Goal: Information Seeking & Learning: Learn about a topic

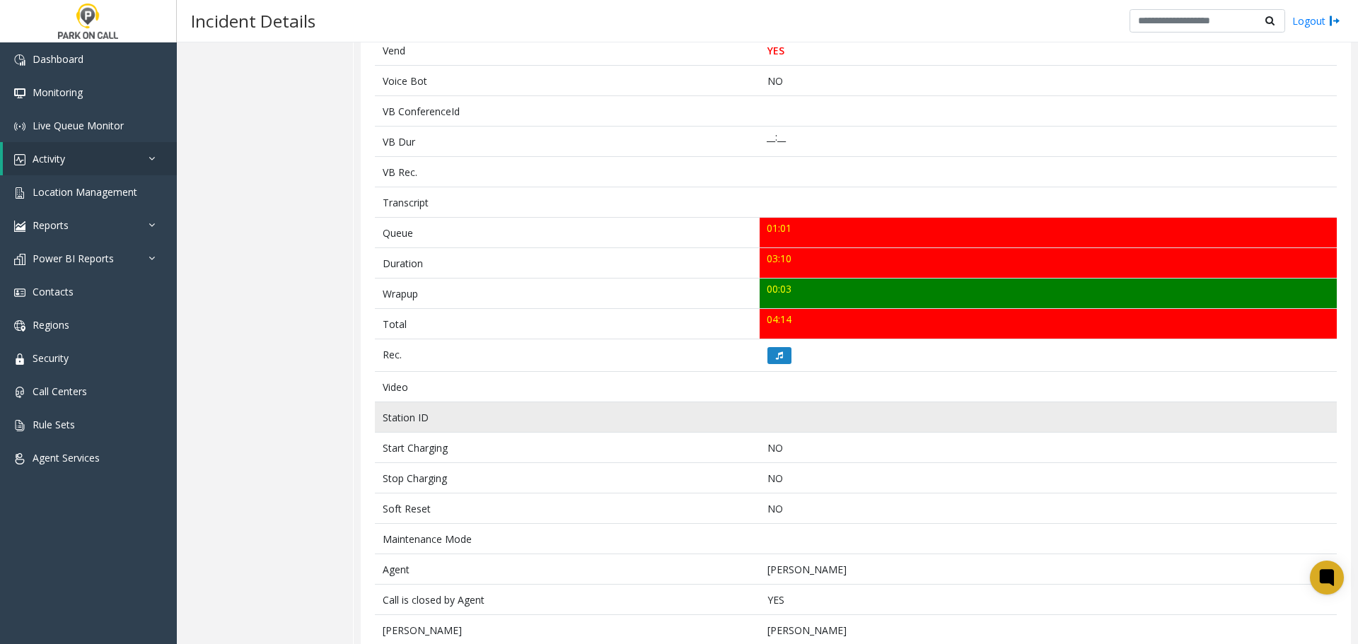
scroll to position [354, 0]
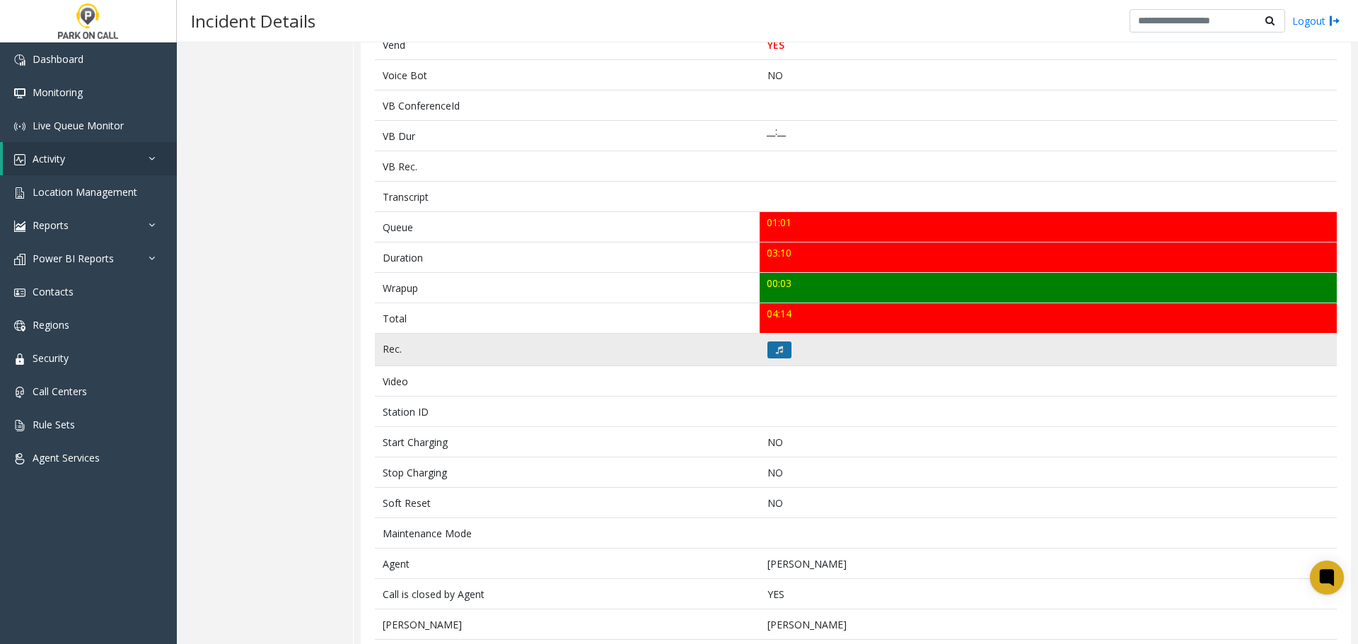
click at [770, 352] on button at bounding box center [780, 350] width 24 height 17
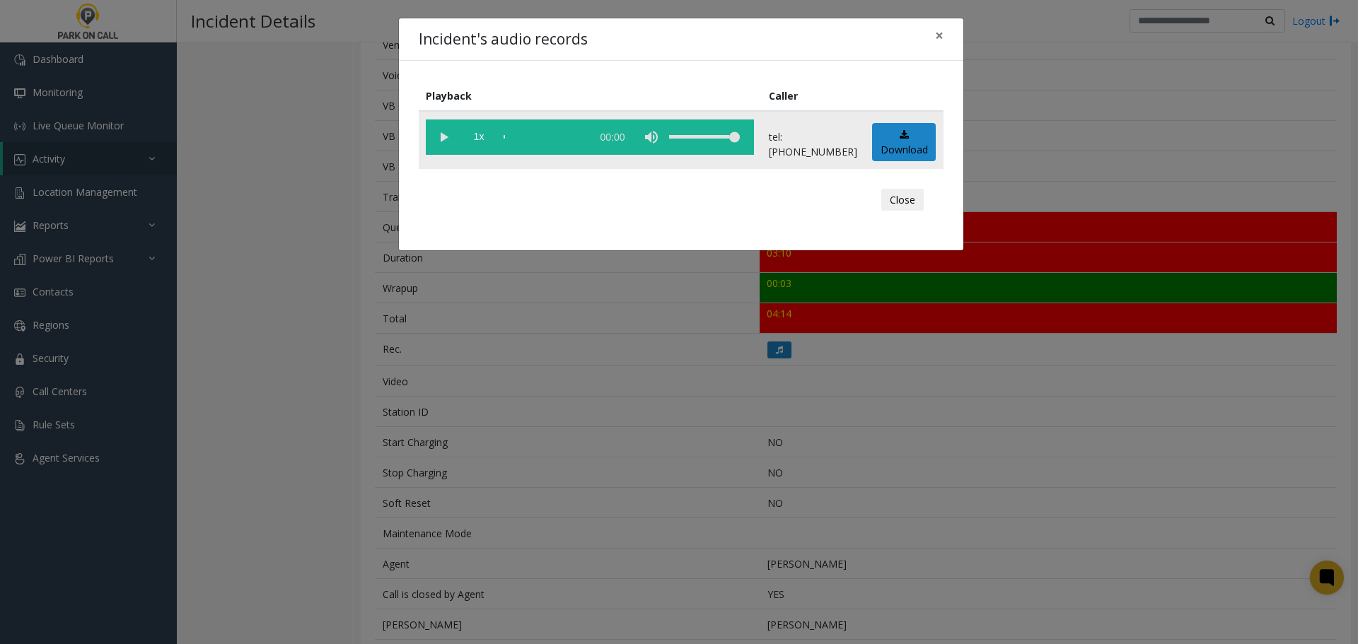
click at [445, 140] on vg-play-pause at bounding box center [443, 137] width 35 height 35
click at [908, 198] on button "Close" at bounding box center [902, 200] width 42 height 23
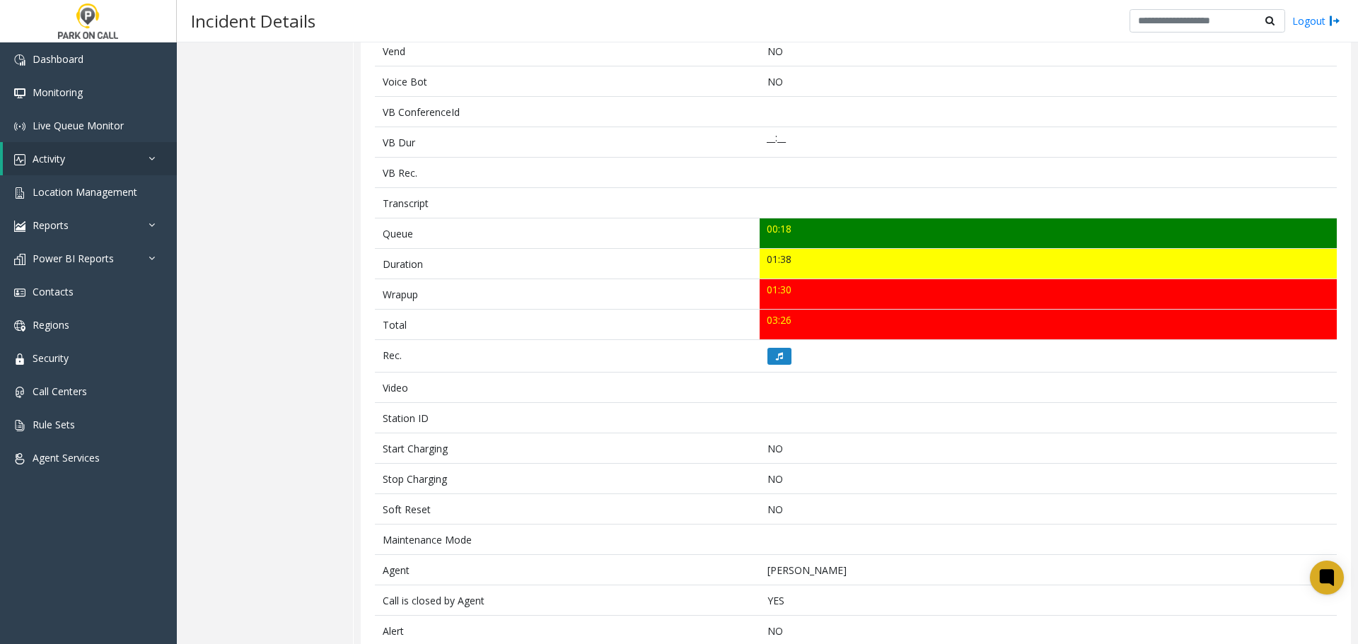
scroll to position [380, 0]
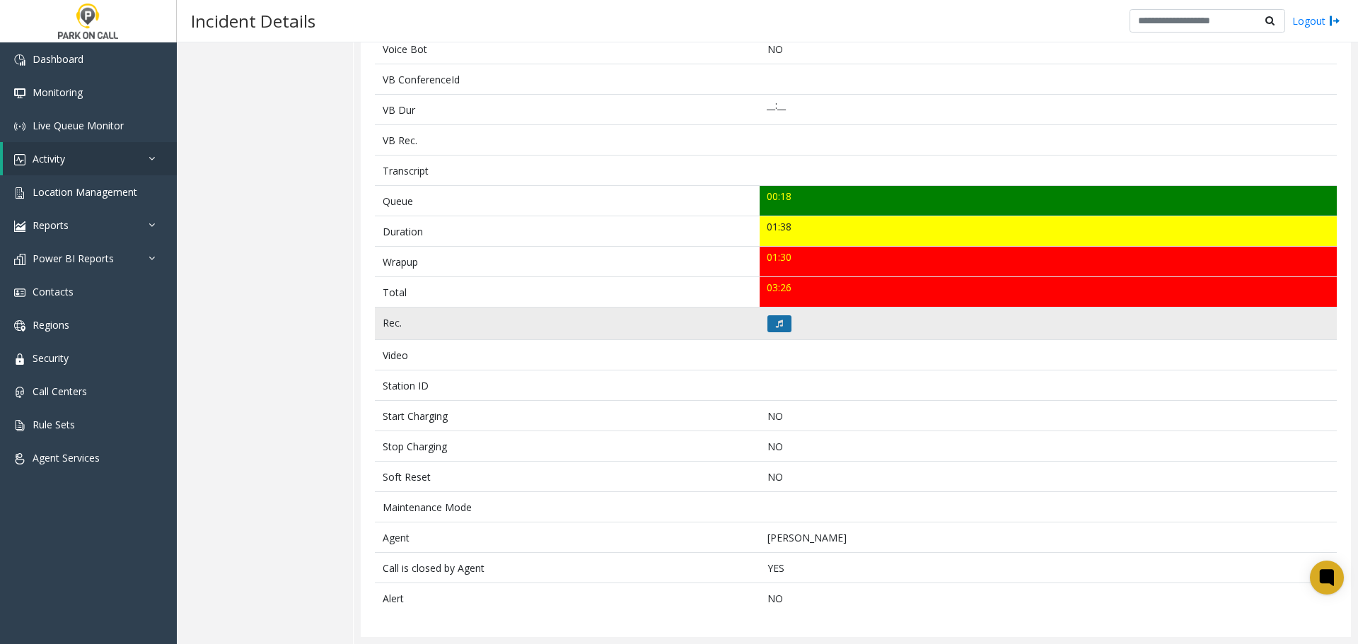
click at [780, 320] on button at bounding box center [780, 324] width 24 height 17
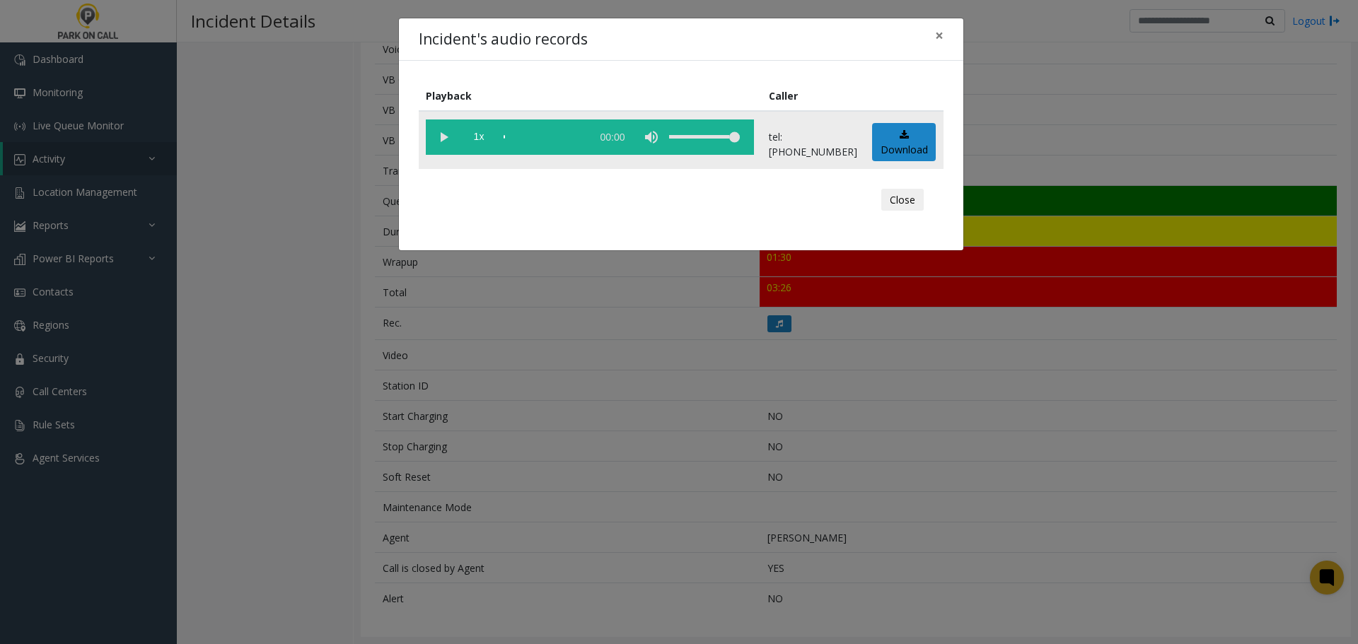
click at [452, 142] on vg-play-pause at bounding box center [443, 137] width 35 height 35
click at [584, 134] on div "scrub bar" at bounding box center [544, 137] width 81 height 35
click at [439, 137] on vg-play-pause at bounding box center [443, 137] width 35 height 35
click at [580, 137] on div "scrub bar" at bounding box center [544, 137] width 81 height 35
click at [909, 202] on button "Close" at bounding box center [902, 200] width 42 height 23
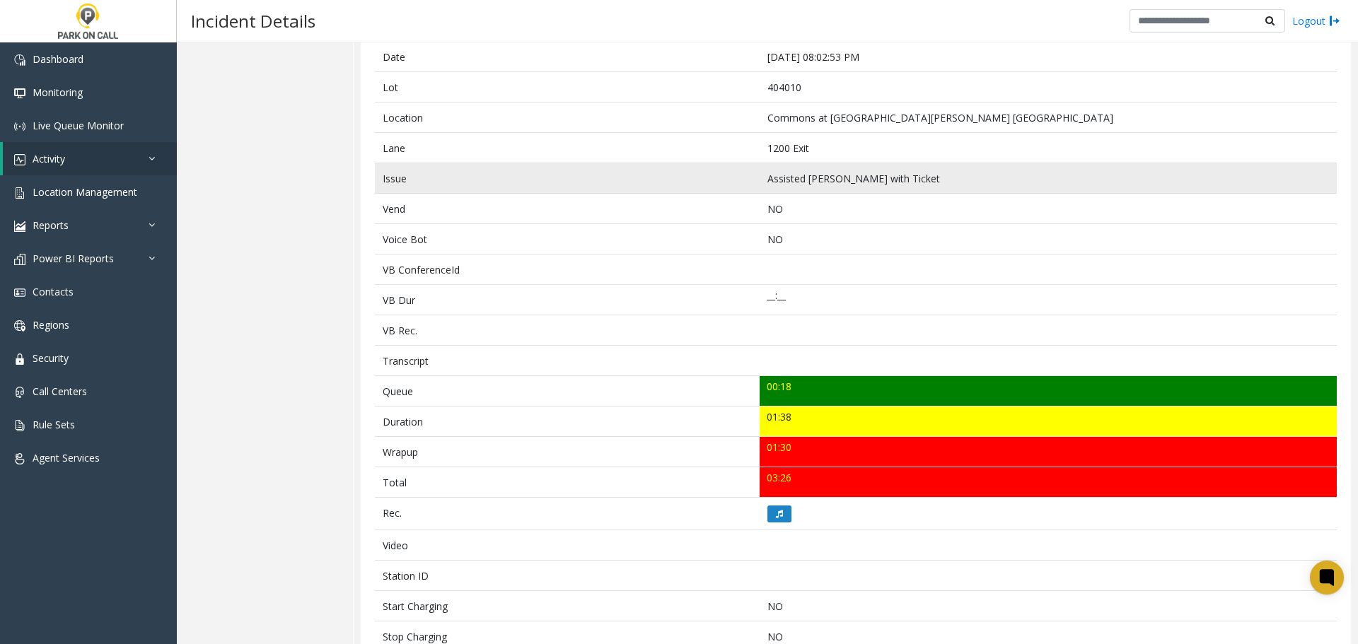
scroll to position [0, 0]
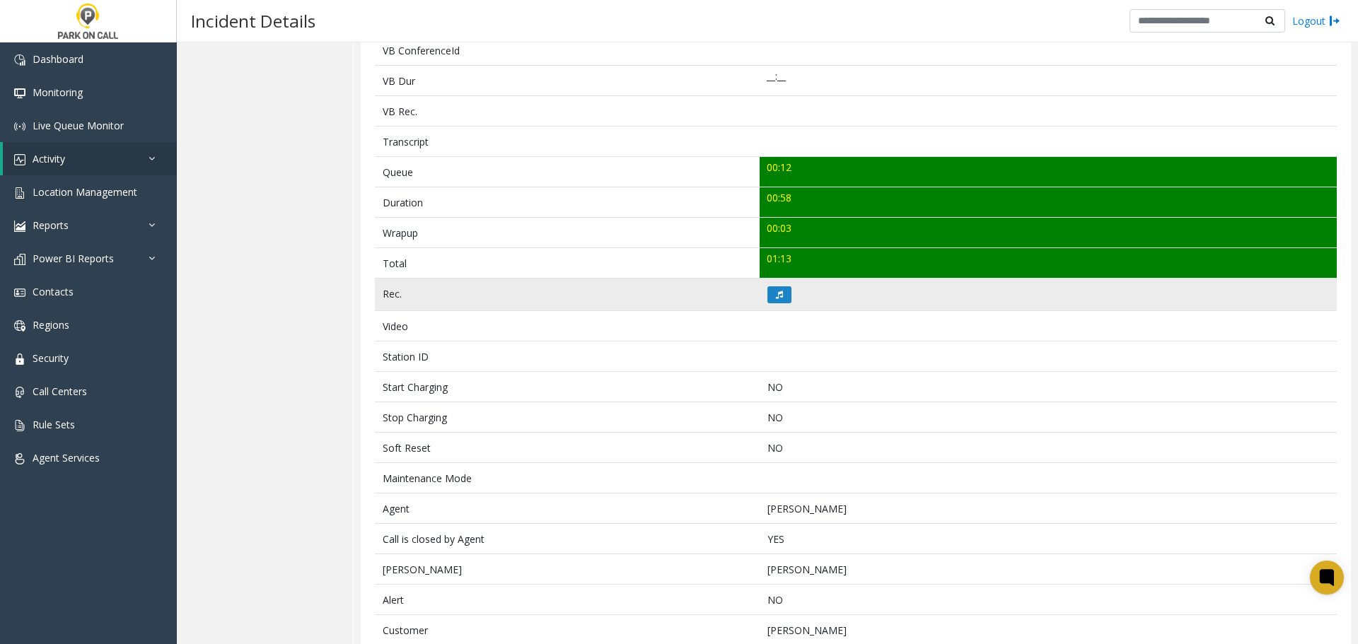
scroll to position [471, 0]
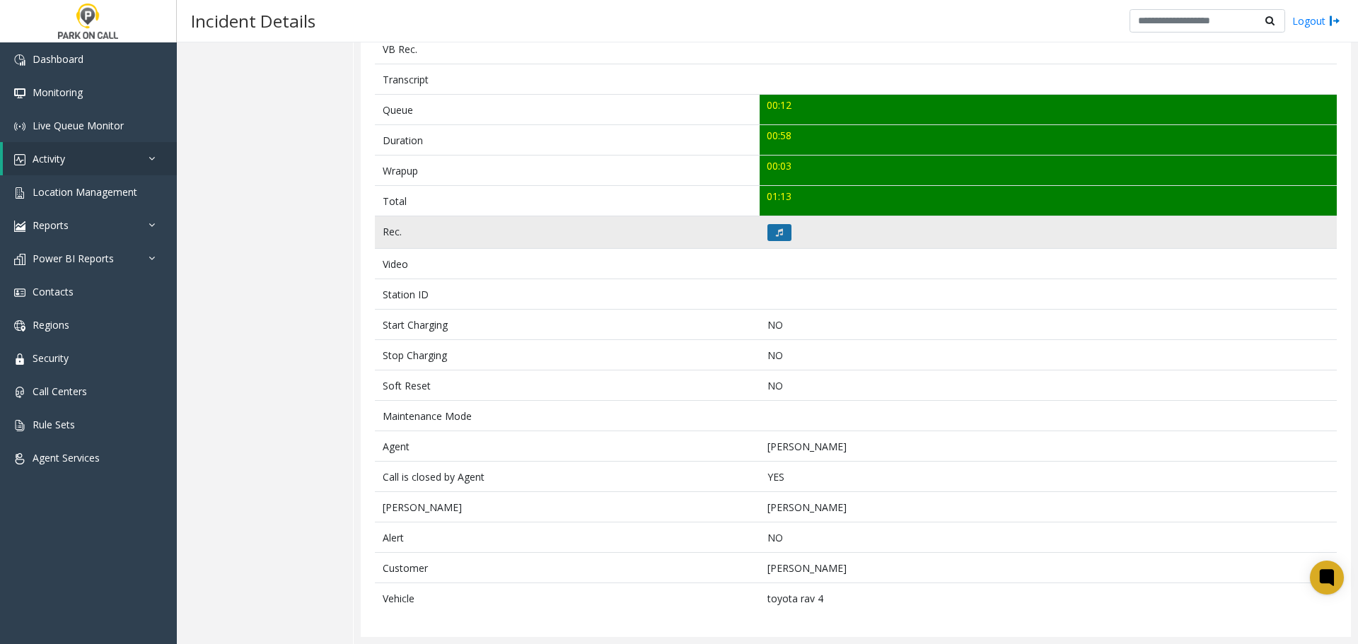
click at [777, 230] on icon at bounding box center [779, 232] width 7 height 8
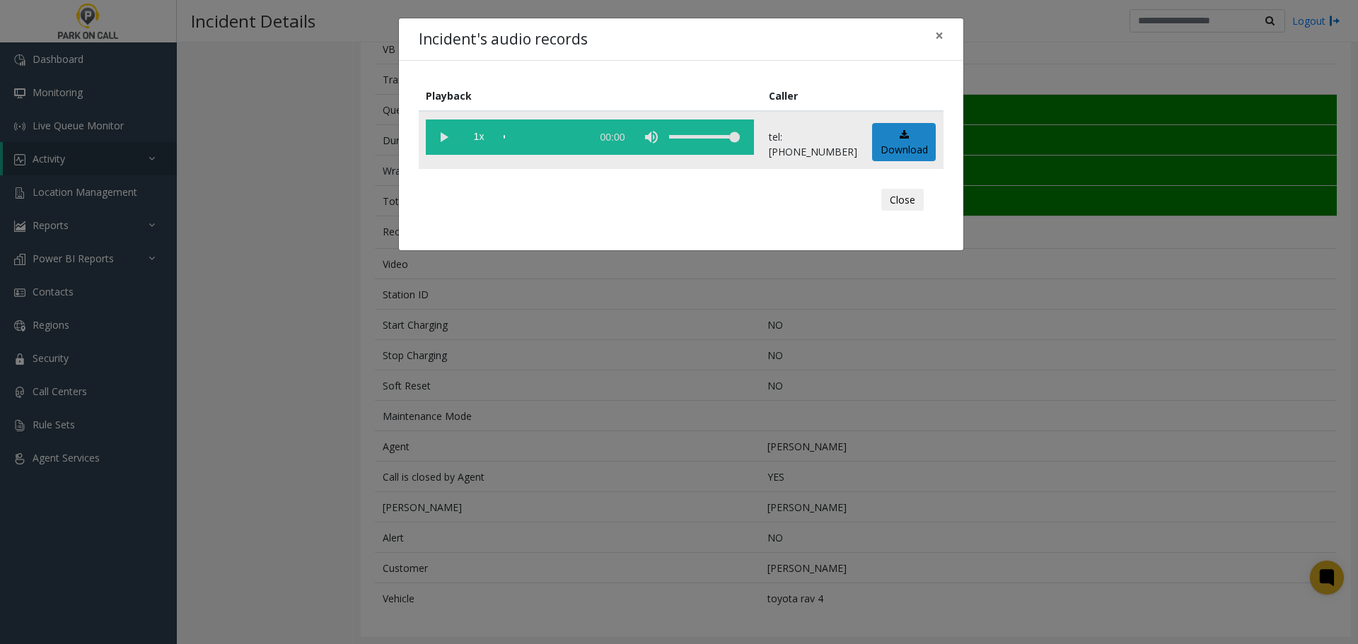
click at [442, 141] on vg-play-pause at bounding box center [443, 137] width 35 height 35
click at [902, 200] on button "Close" at bounding box center [902, 200] width 42 height 23
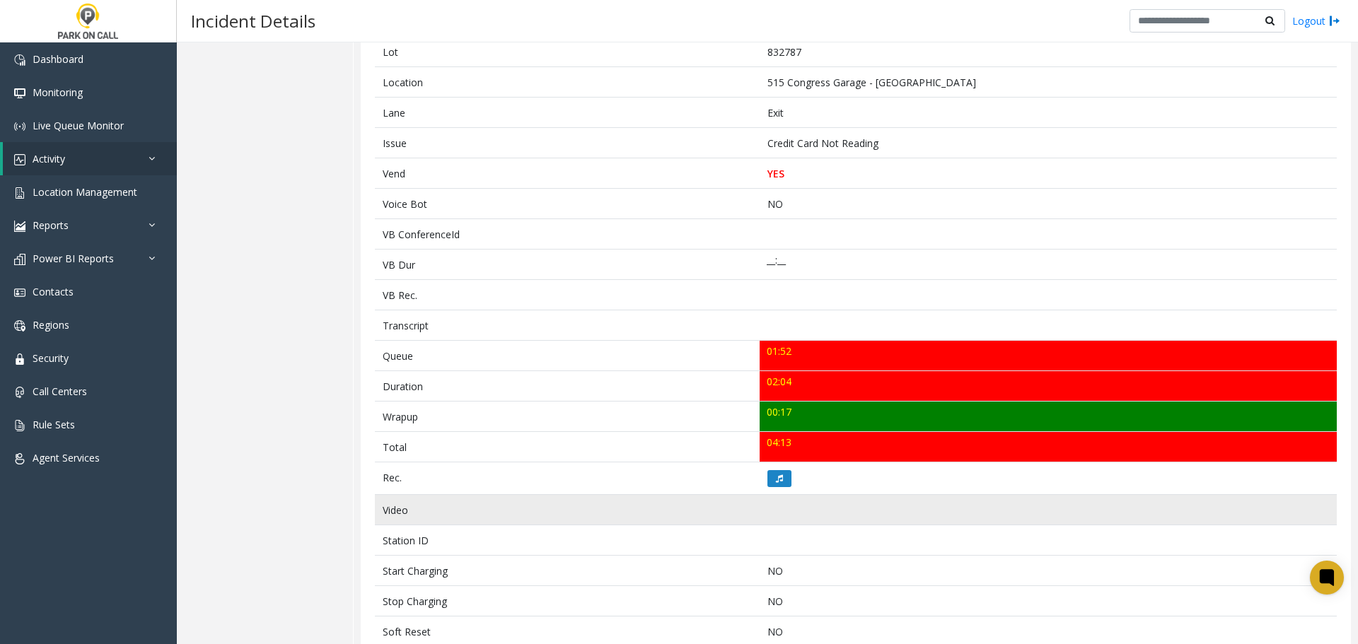
scroll to position [283, 0]
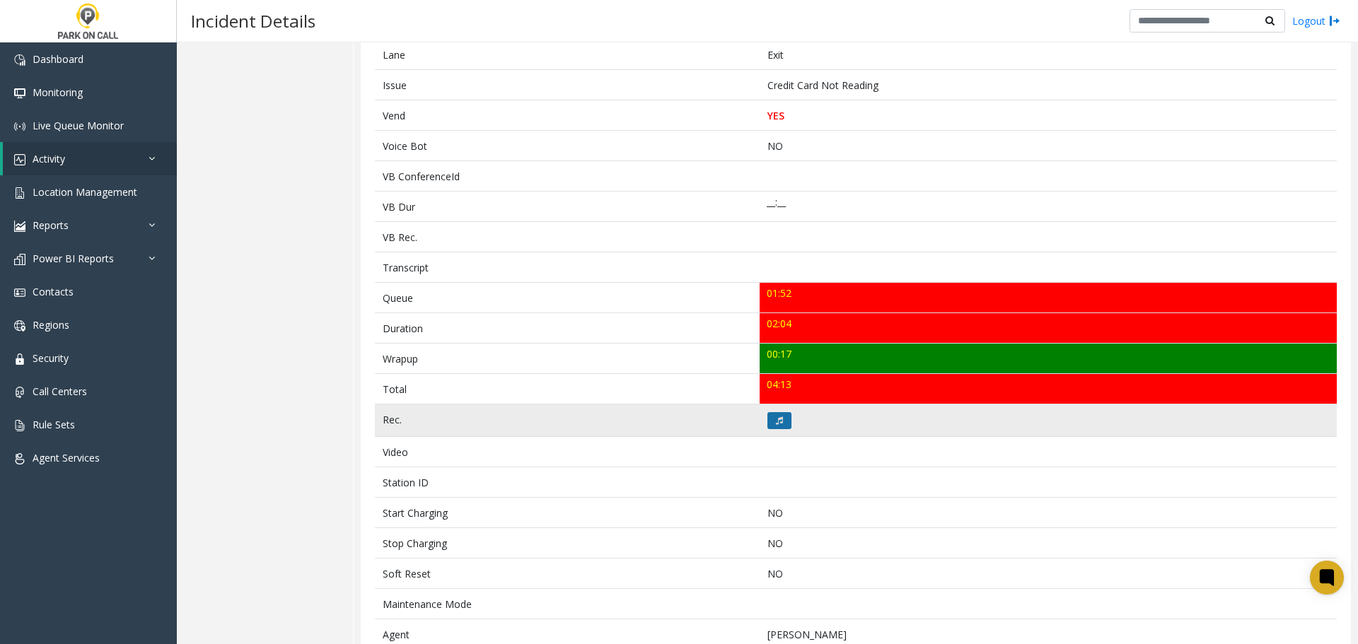
click at [784, 413] on button at bounding box center [780, 420] width 24 height 17
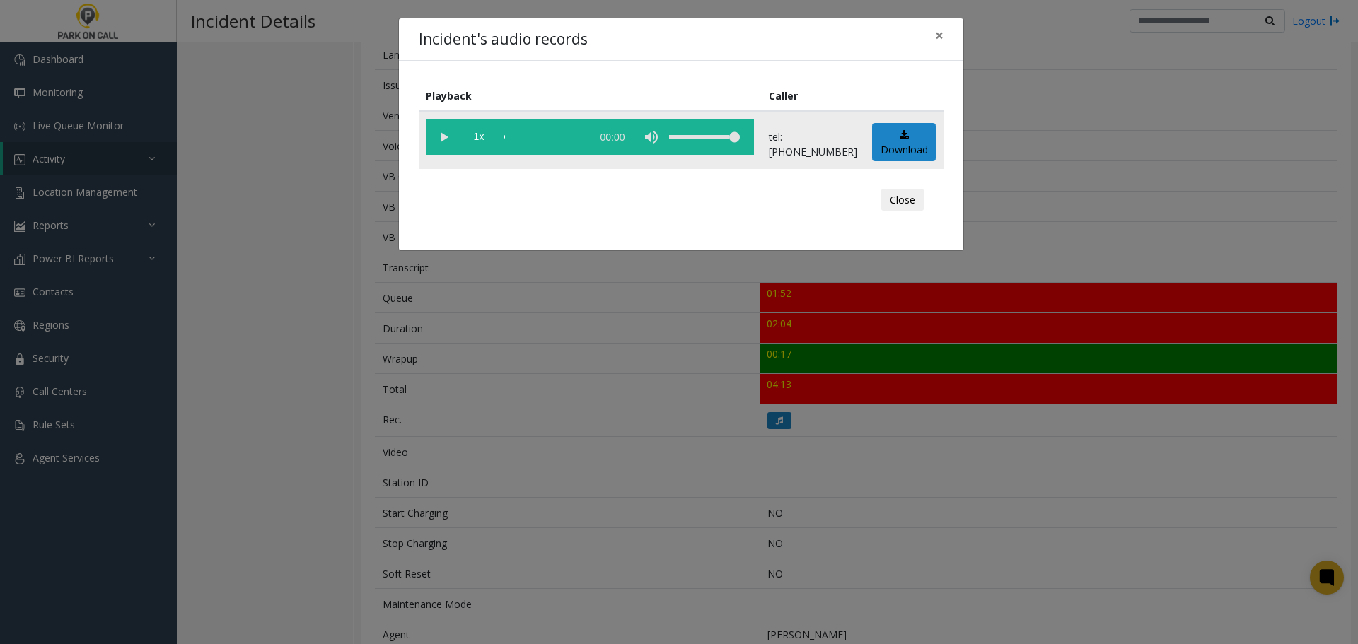
click at [446, 146] on vg-play-pause at bounding box center [443, 137] width 35 height 35
click at [903, 203] on button "Close" at bounding box center [902, 200] width 42 height 23
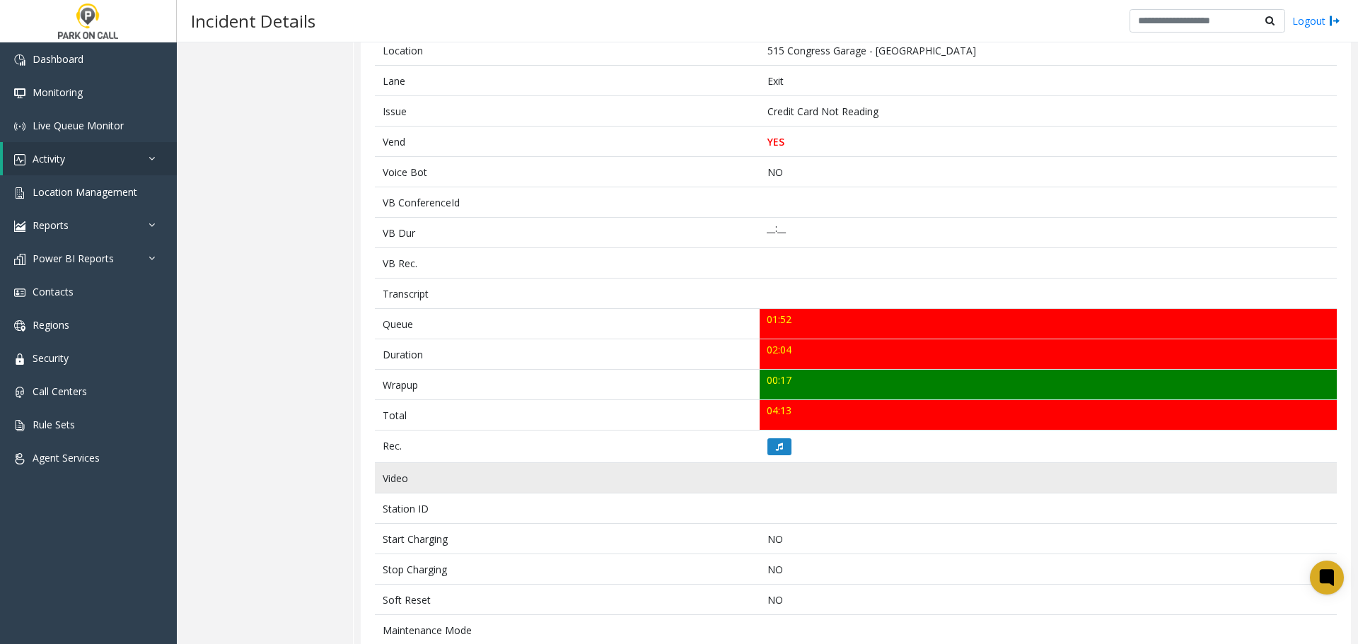
scroll to position [330, 0]
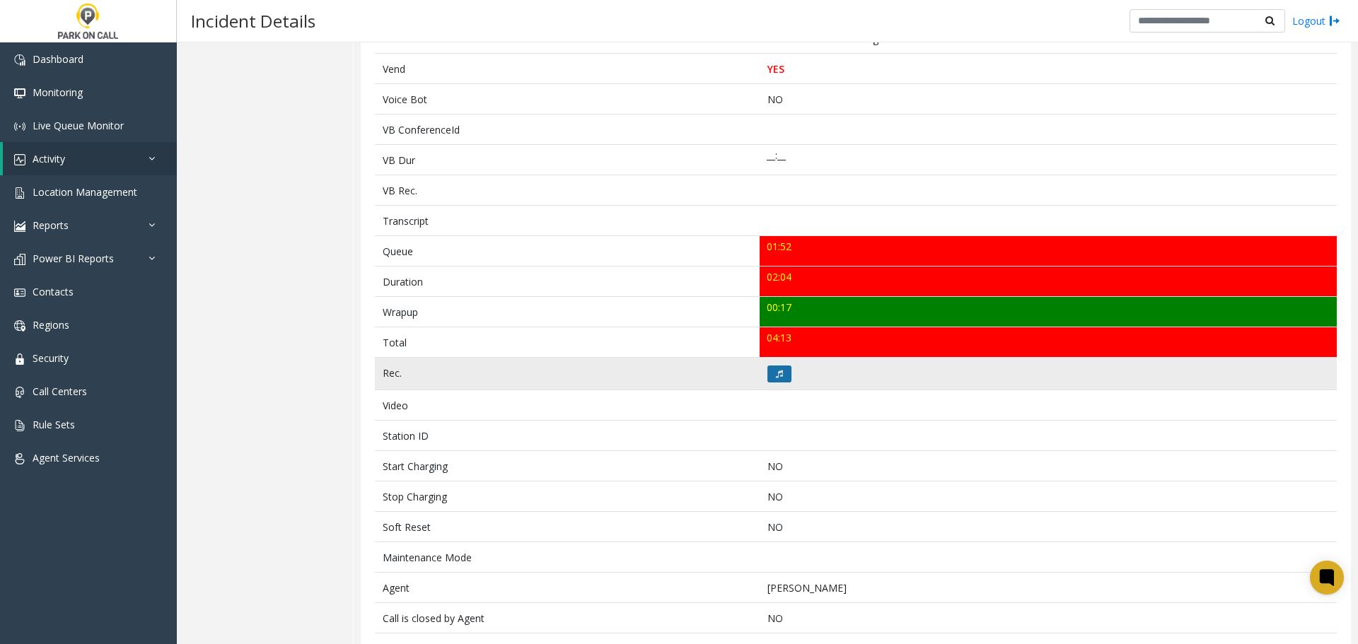
click at [777, 377] on icon at bounding box center [779, 374] width 7 height 8
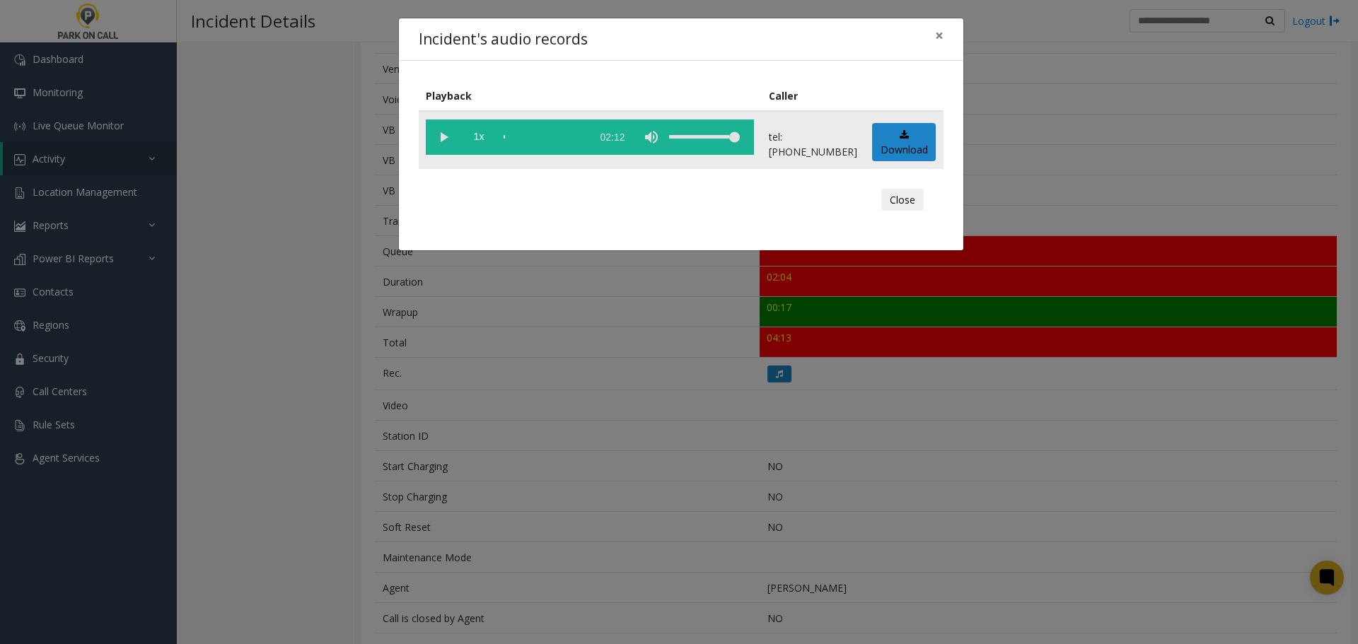
click at [444, 139] on vg-play-pause at bounding box center [443, 137] width 35 height 35
click at [584, 137] on div "scrub bar" at bounding box center [544, 137] width 81 height 35
click at [584, 136] on div "scrub bar" at bounding box center [544, 137] width 81 height 35
click at [444, 139] on vg-play-pause at bounding box center [443, 137] width 35 height 35
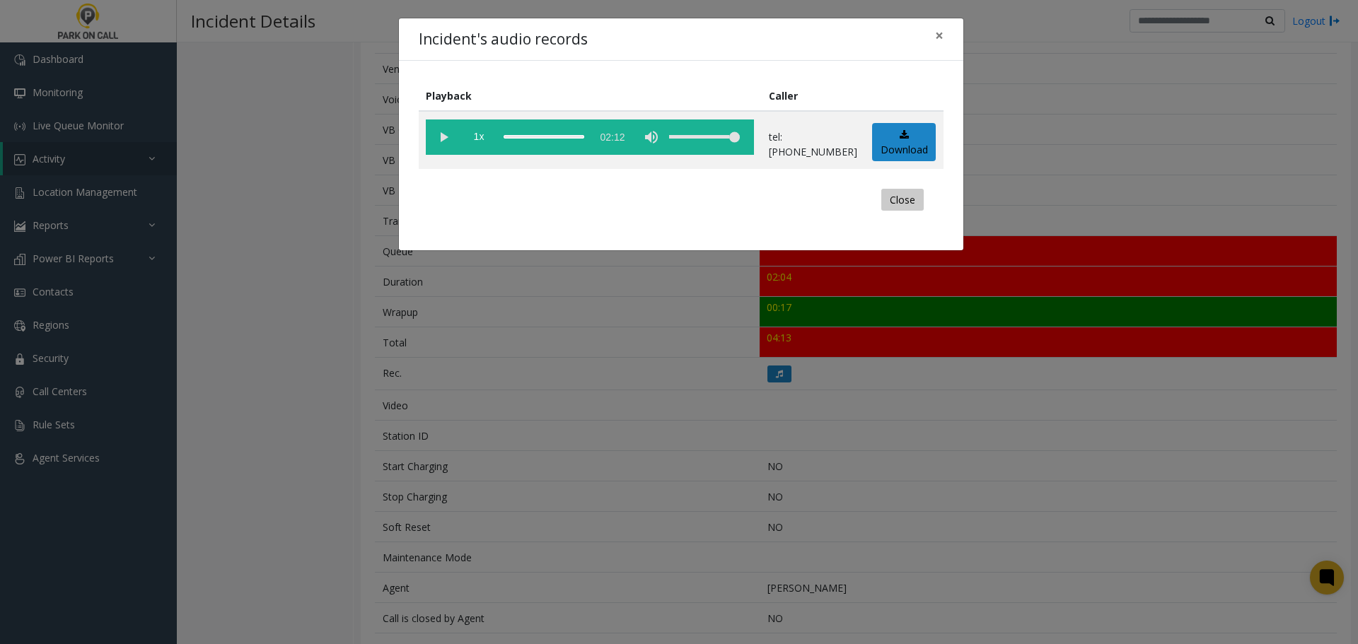
click at [910, 201] on button "Close" at bounding box center [902, 200] width 42 height 23
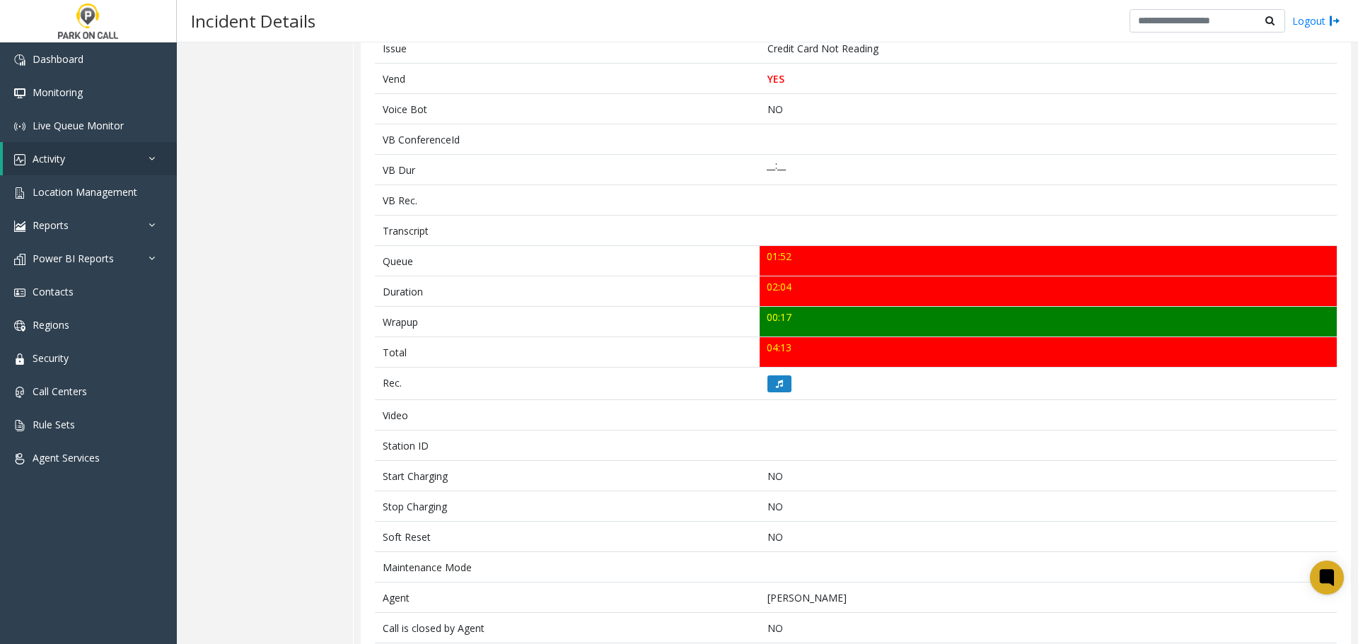
scroll to position [471, 0]
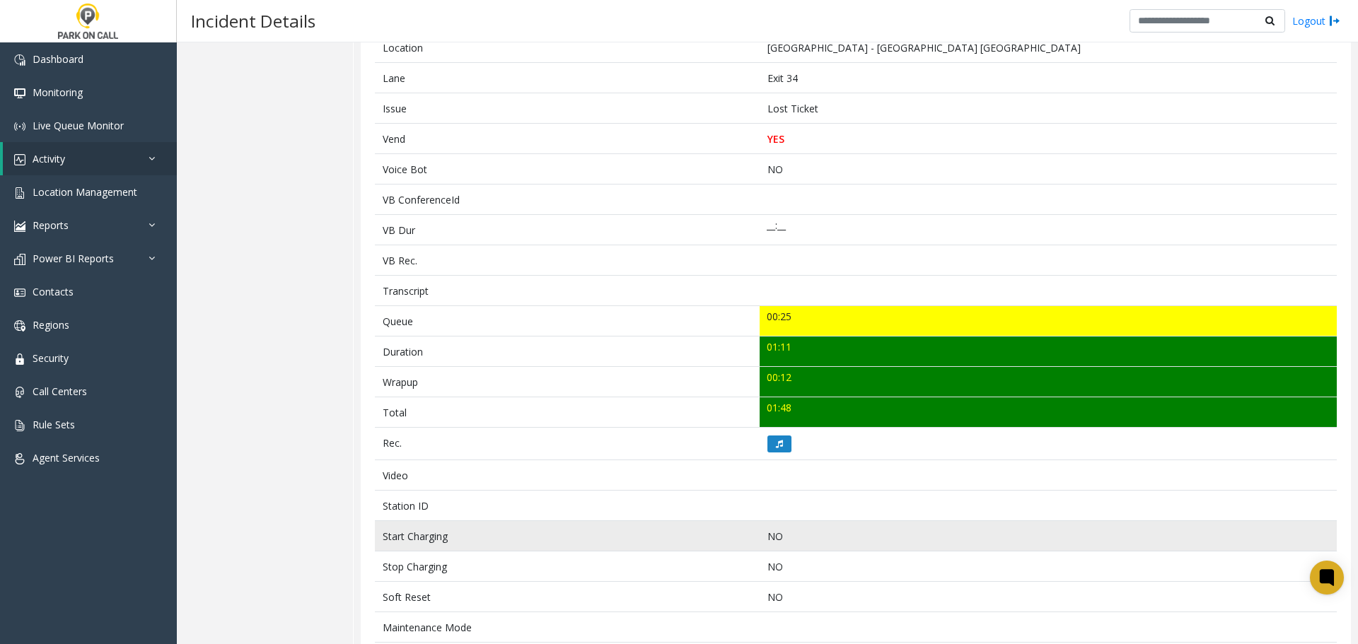
scroll to position [249, 0]
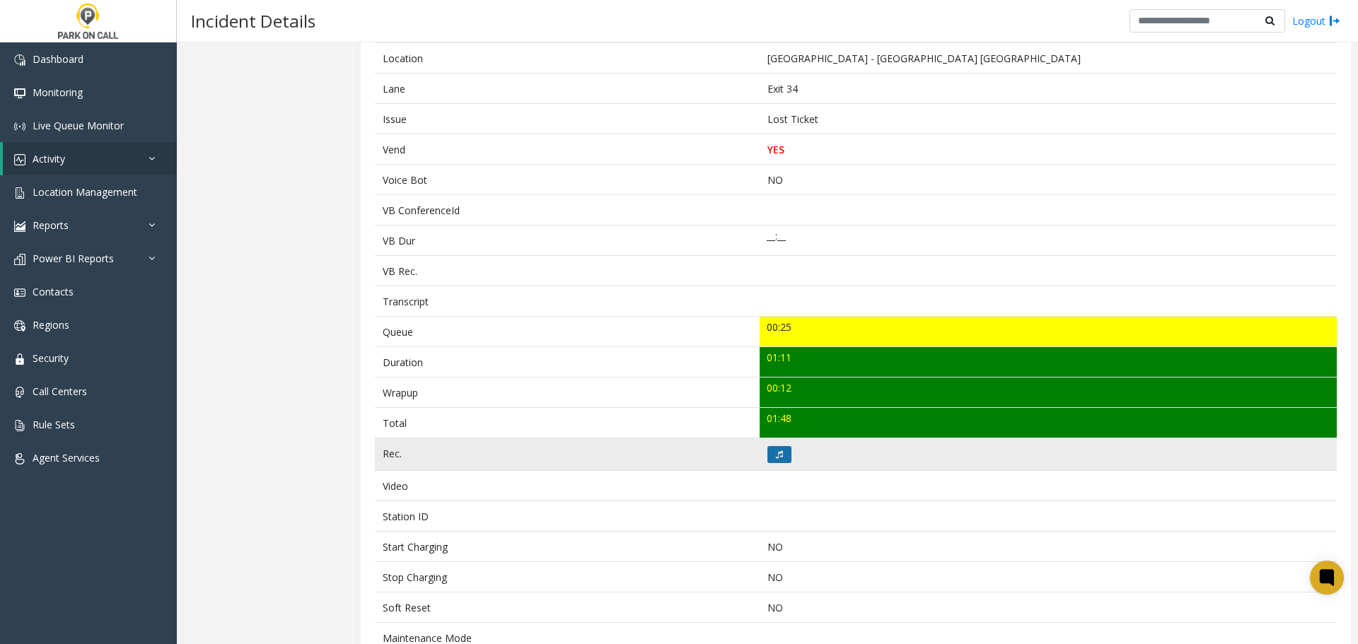
click at [776, 455] on icon at bounding box center [779, 455] width 7 height 8
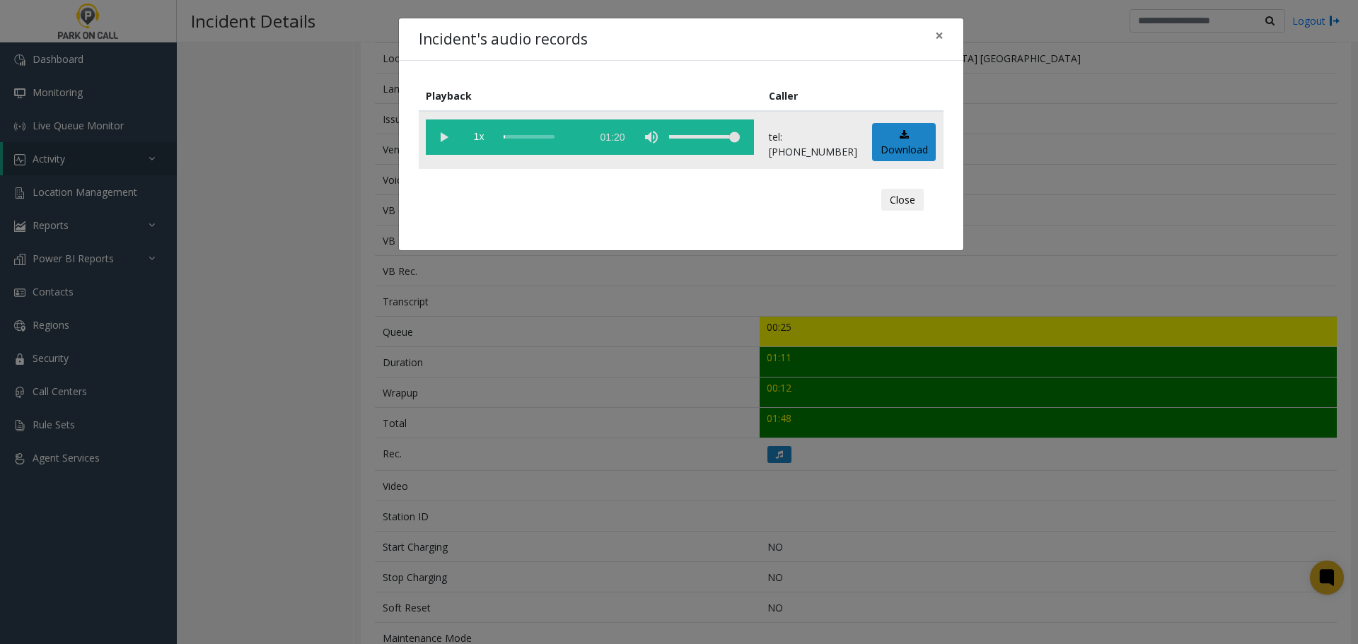
click at [441, 139] on vg-play-pause at bounding box center [443, 137] width 35 height 35
click at [908, 200] on button "Close" at bounding box center [902, 200] width 42 height 23
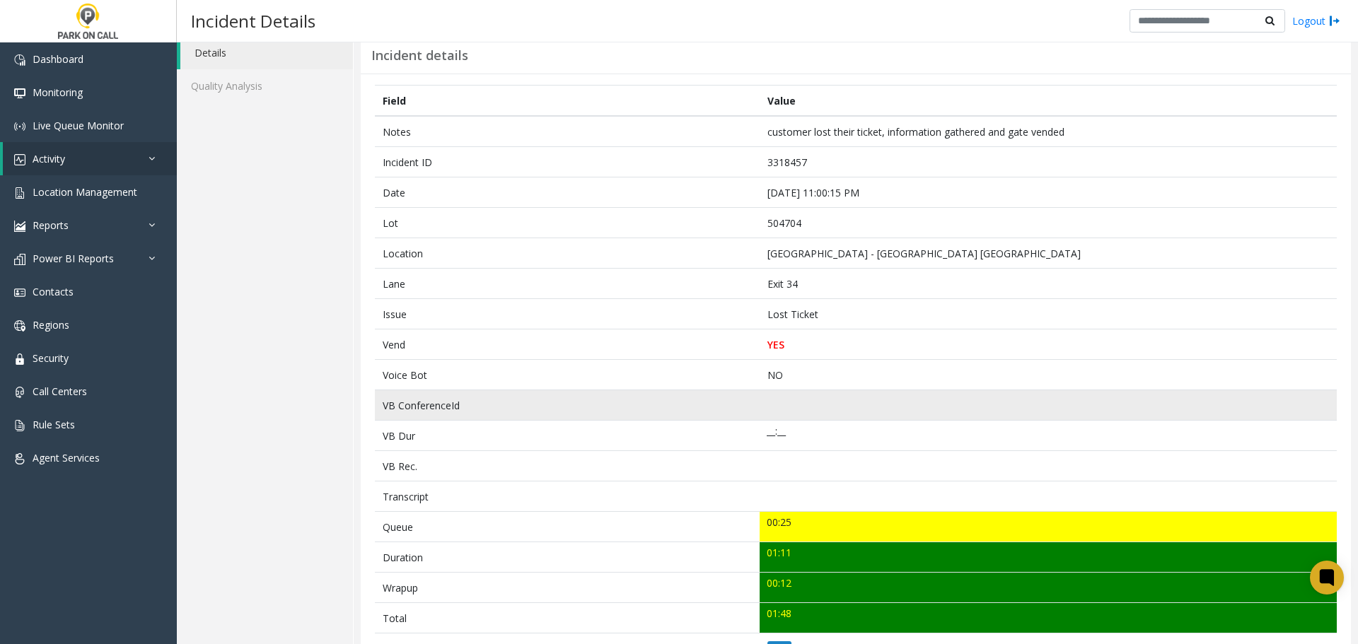
scroll to position [0, 0]
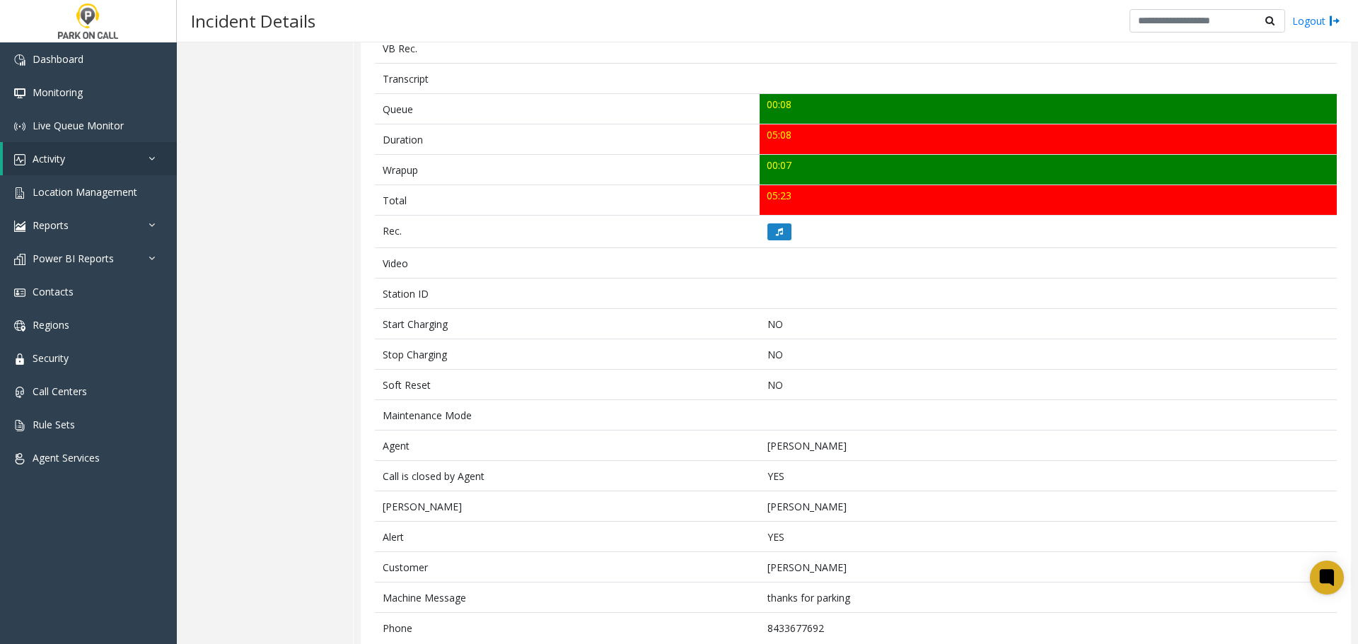
scroll to position [502, 0]
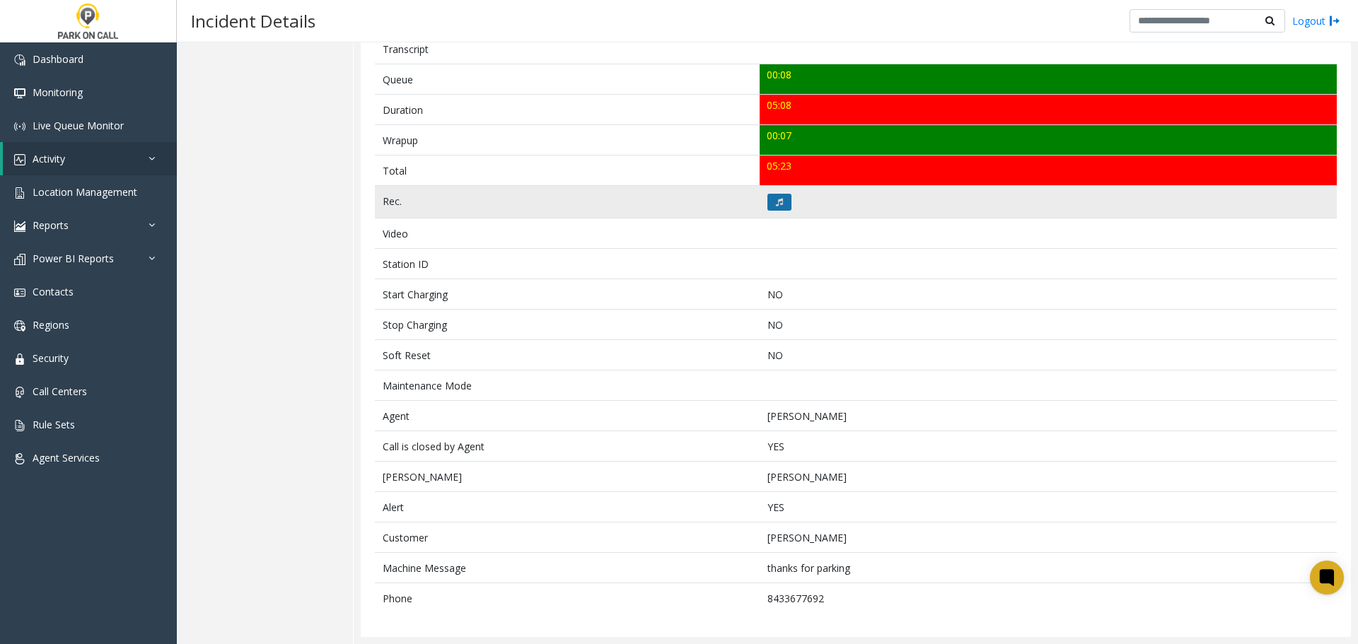
click at [776, 207] on button at bounding box center [780, 202] width 24 height 17
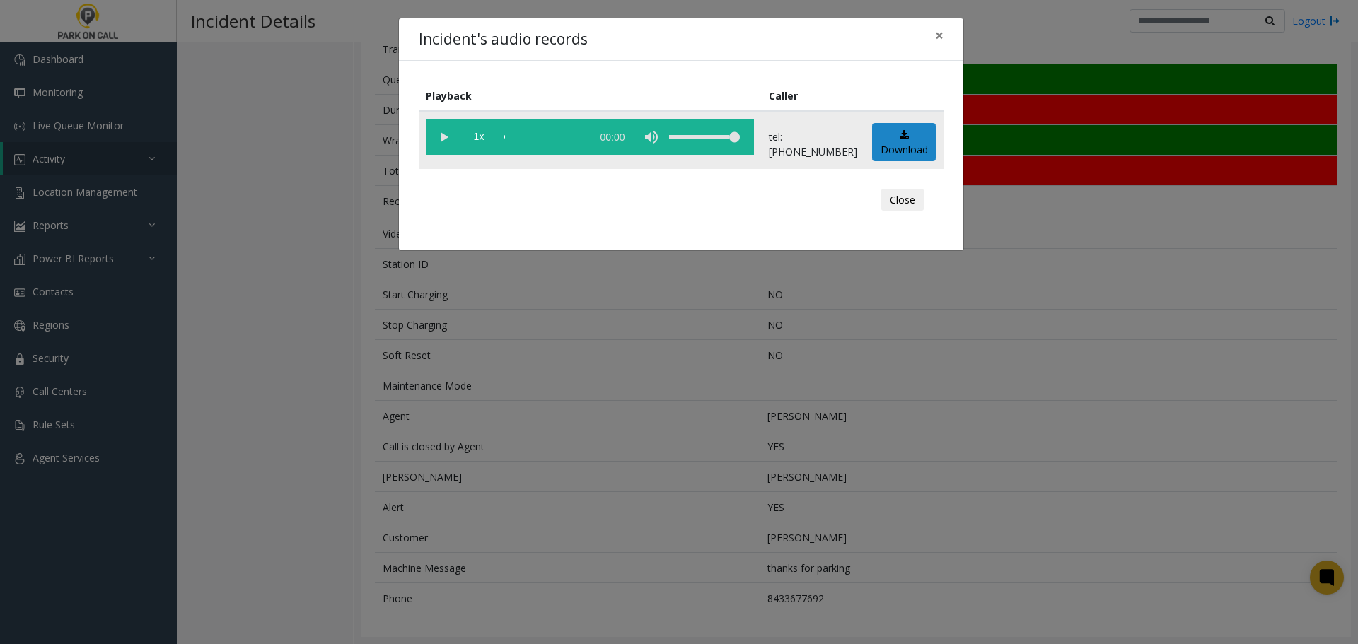
click at [450, 137] on vg-play-pause at bounding box center [443, 137] width 35 height 35
click at [918, 201] on button "Close" at bounding box center [902, 200] width 42 height 23
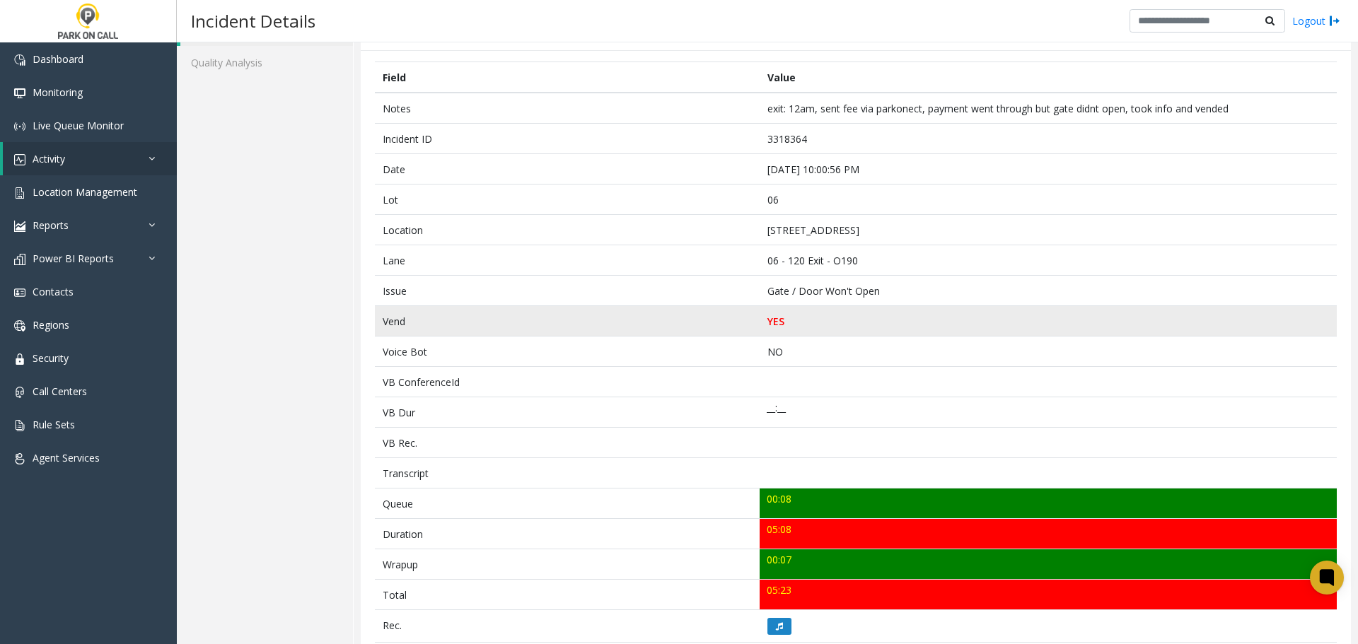
scroll to position [6, 0]
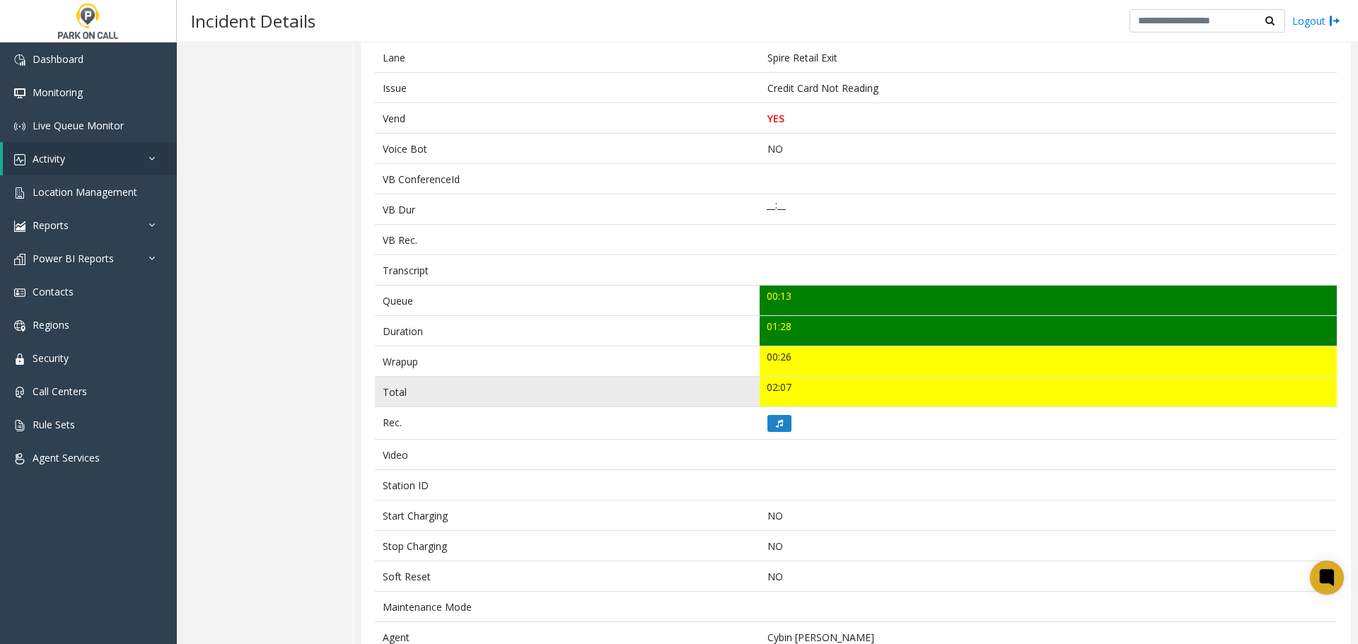
scroll to position [259, 0]
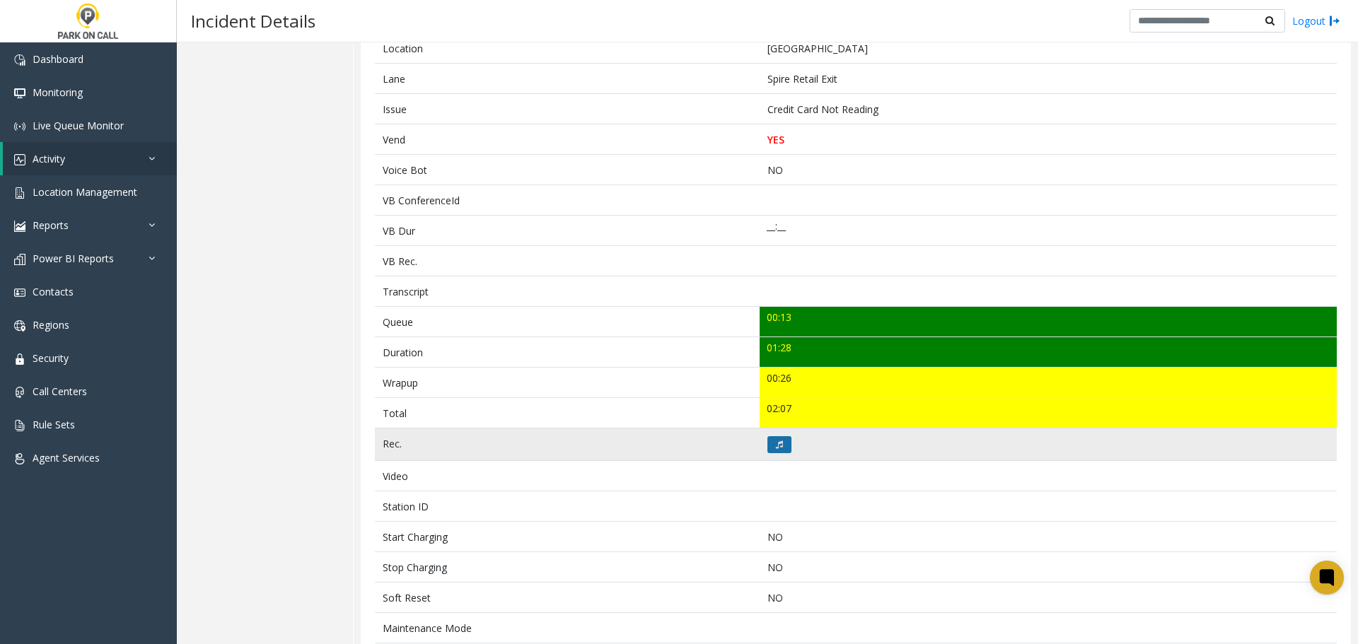
click at [780, 444] on button at bounding box center [780, 444] width 24 height 17
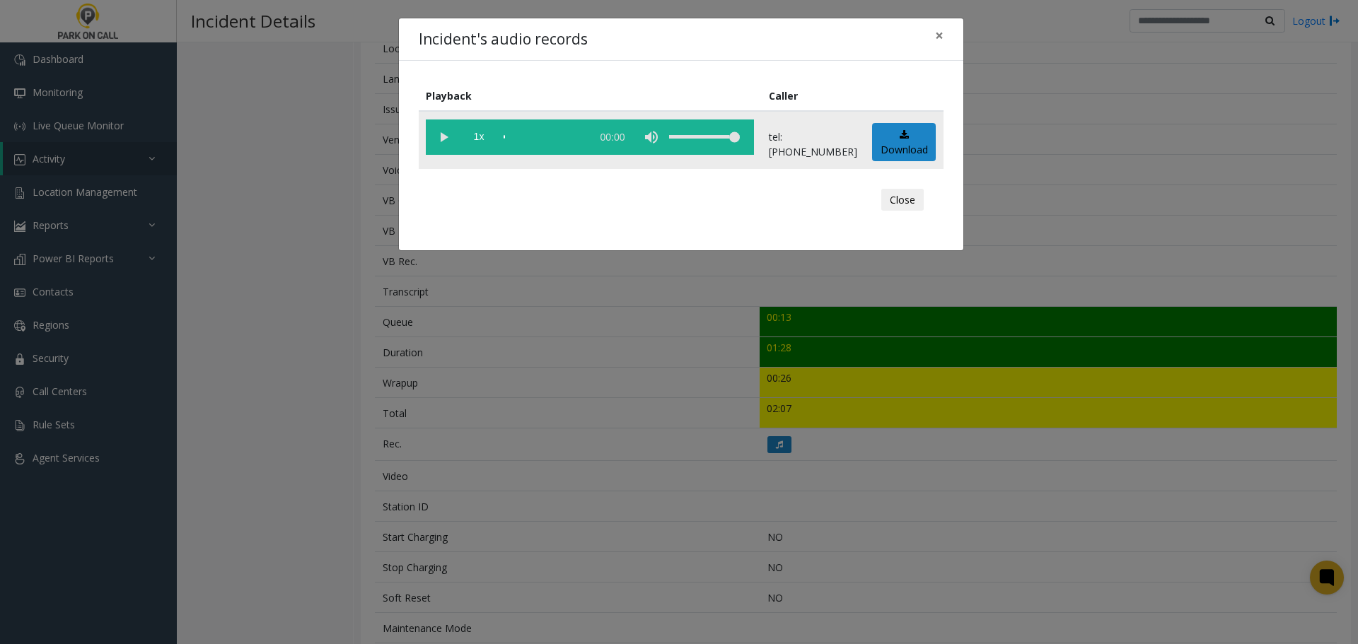
click at [451, 137] on vg-play-pause at bounding box center [443, 137] width 35 height 35
click at [909, 207] on button "Close" at bounding box center [902, 200] width 42 height 23
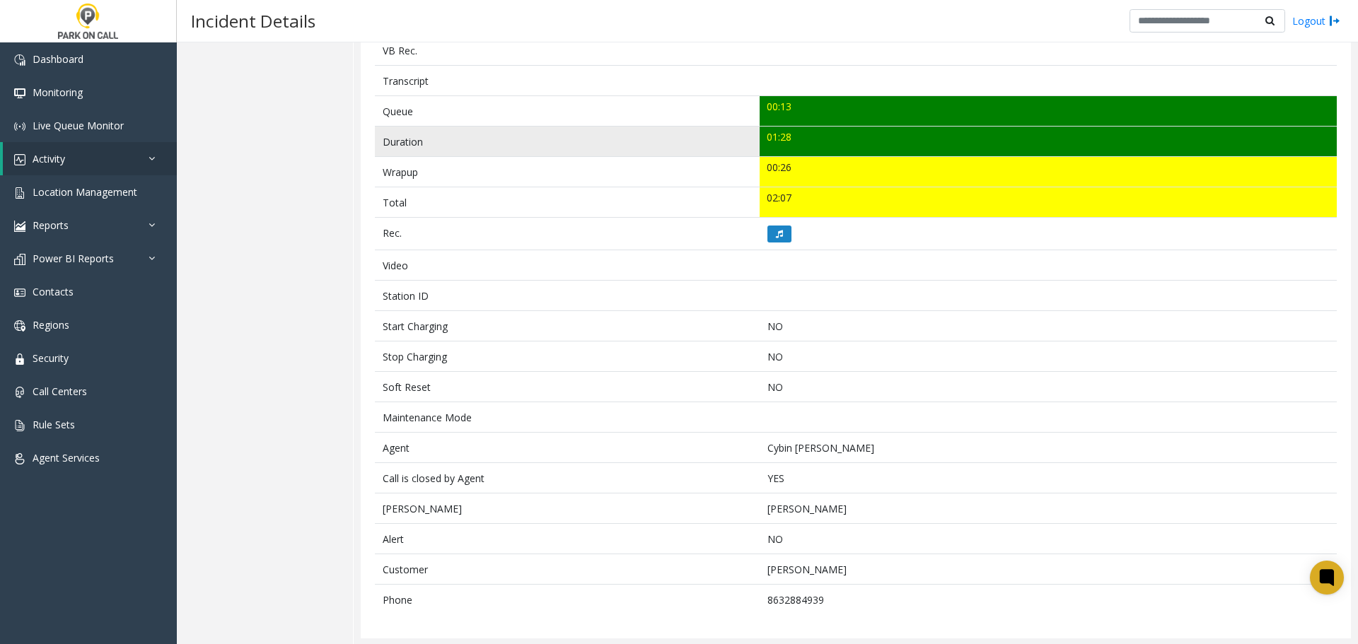
scroll to position [471, 0]
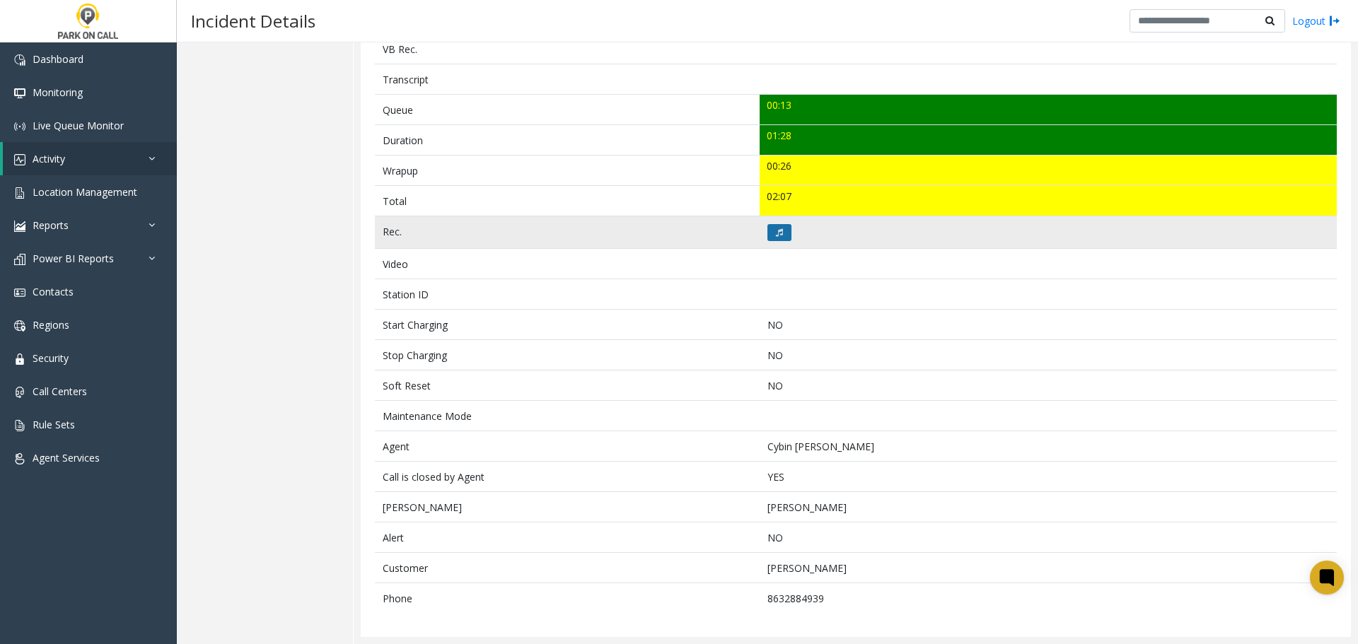
click at [776, 236] on icon at bounding box center [779, 232] width 7 height 8
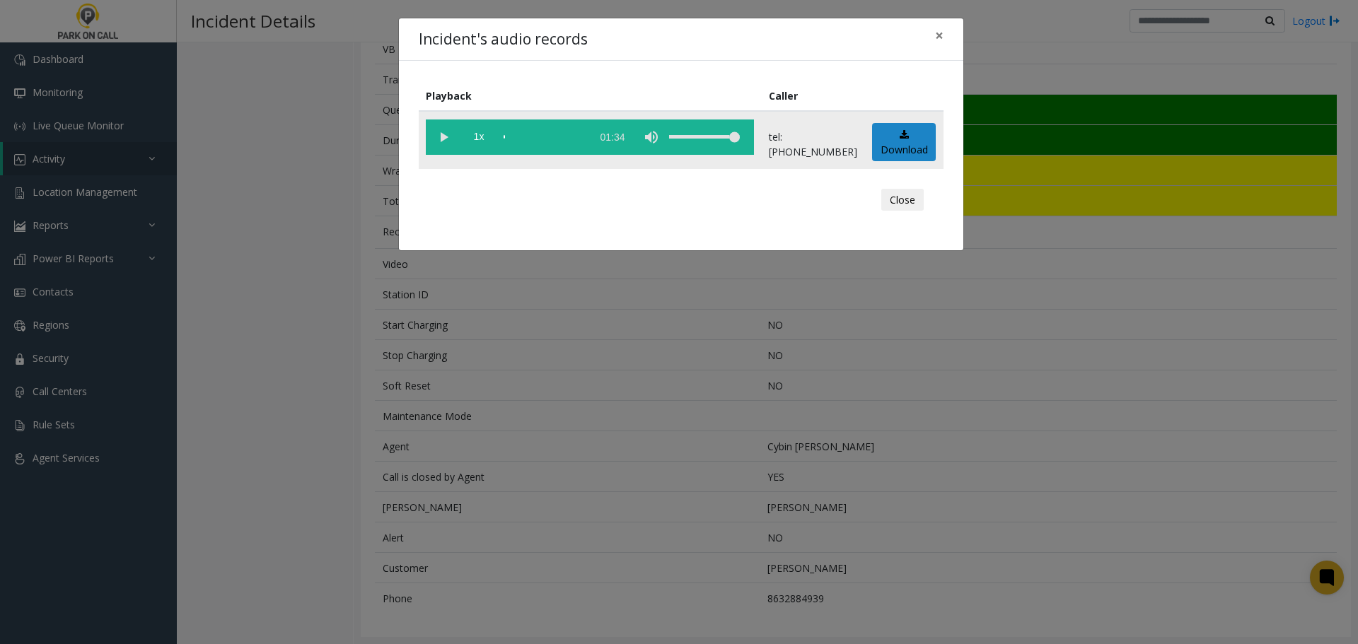
click at [446, 145] on vg-play-pause at bounding box center [443, 137] width 35 height 35
click at [557, 139] on div "scrub bar" at bounding box center [544, 137] width 81 height 35
click at [442, 139] on vg-play-pause at bounding box center [443, 137] width 35 height 35
click at [445, 139] on vg-play-pause at bounding box center [443, 137] width 35 height 35
click at [550, 139] on div "scrub bar" at bounding box center [544, 137] width 81 height 35
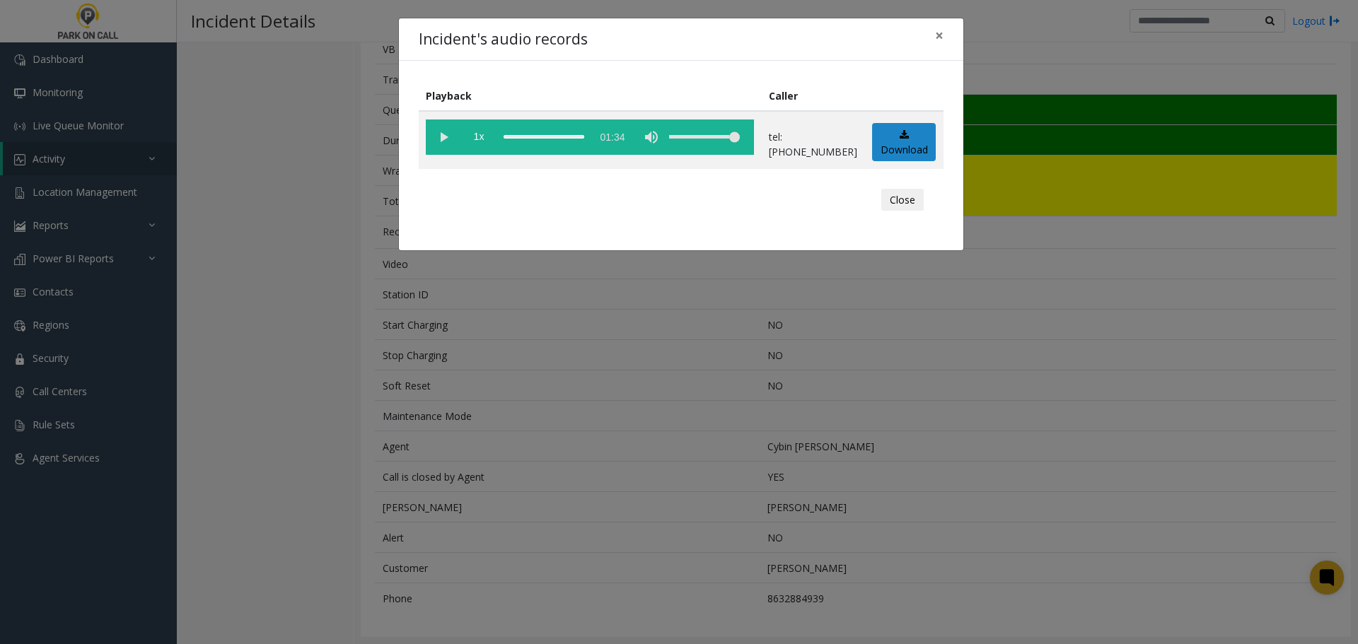
click at [899, 204] on button "Close" at bounding box center [902, 200] width 42 height 23
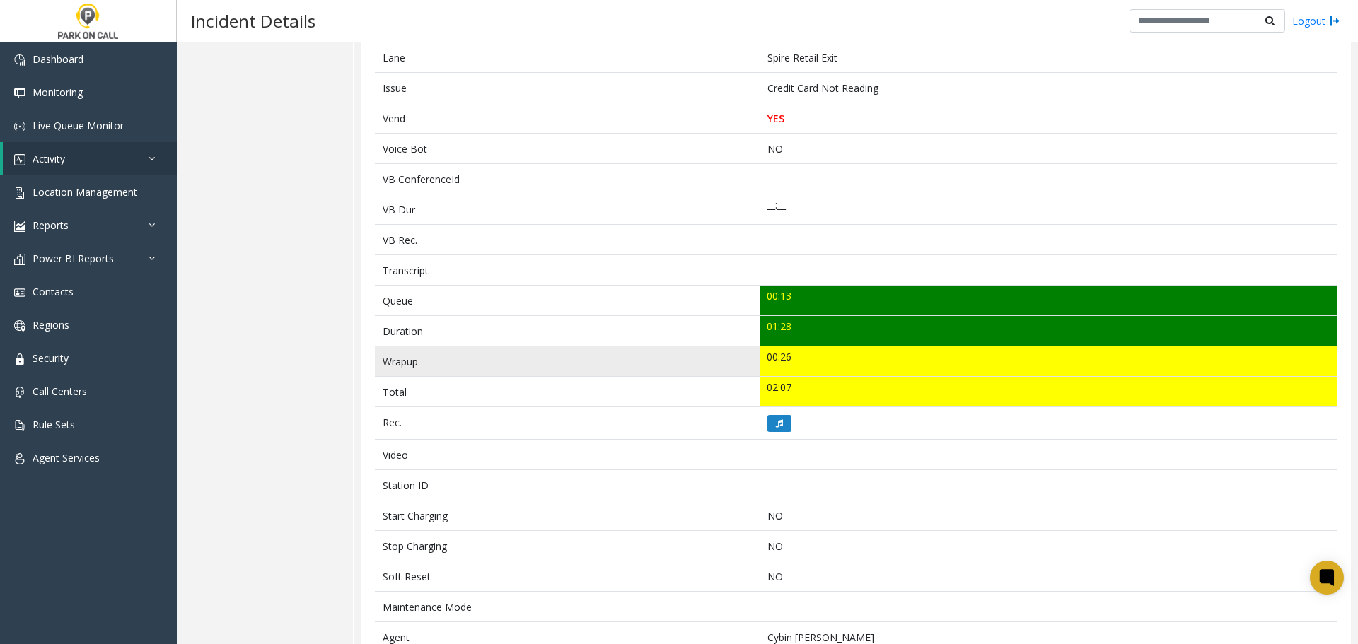
scroll to position [0, 0]
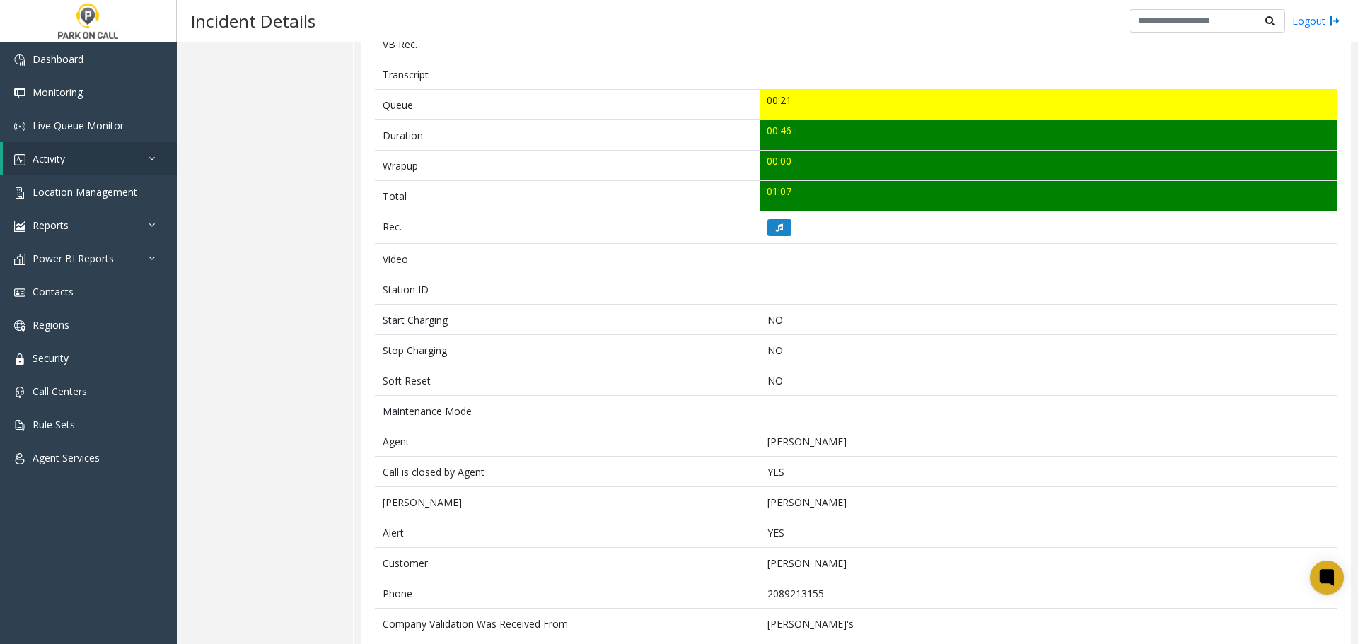
scroll to position [502, 0]
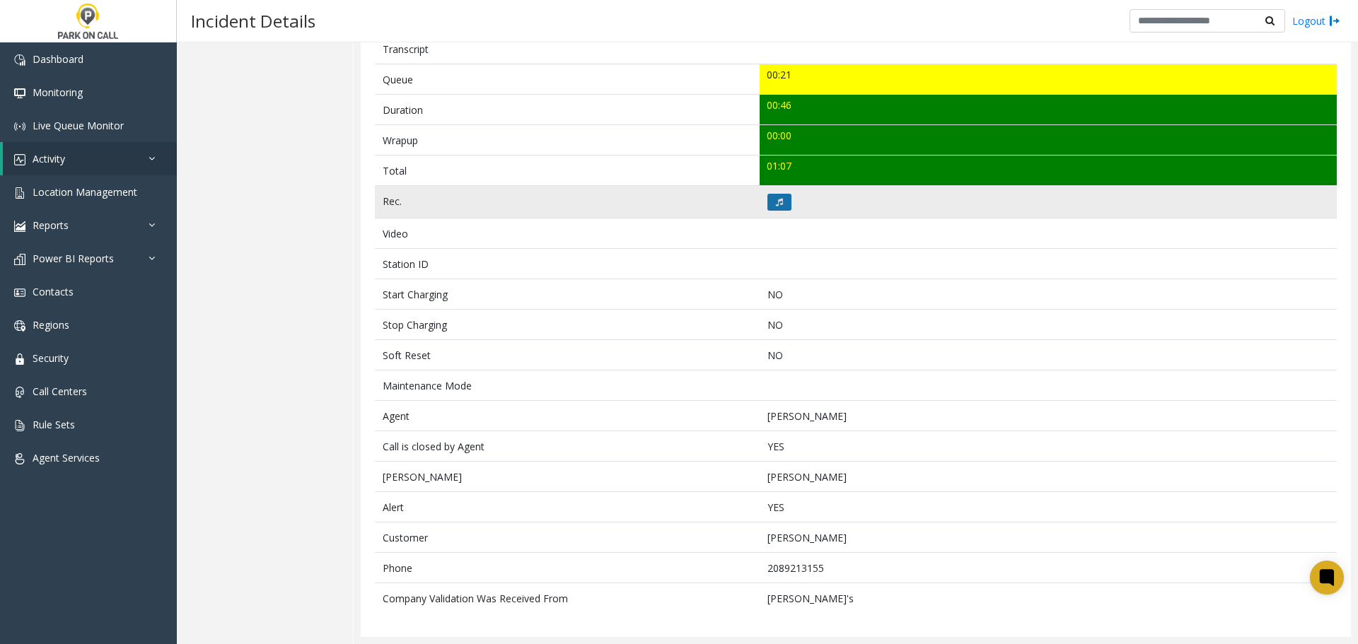
click at [776, 201] on icon at bounding box center [779, 202] width 7 height 8
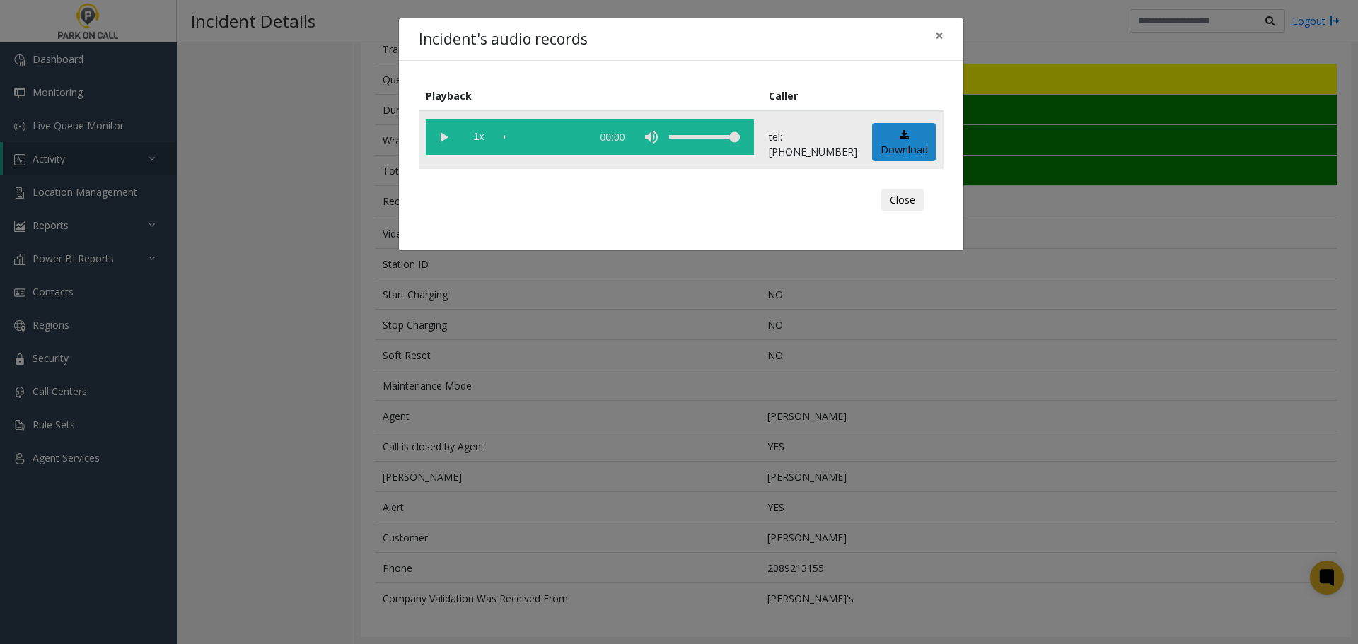
click at [444, 139] on vg-play-pause at bounding box center [443, 137] width 35 height 35
click at [911, 197] on button "Close" at bounding box center [902, 200] width 42 height 23
